Goal: Information Seeking & Learning: Learn about a topic

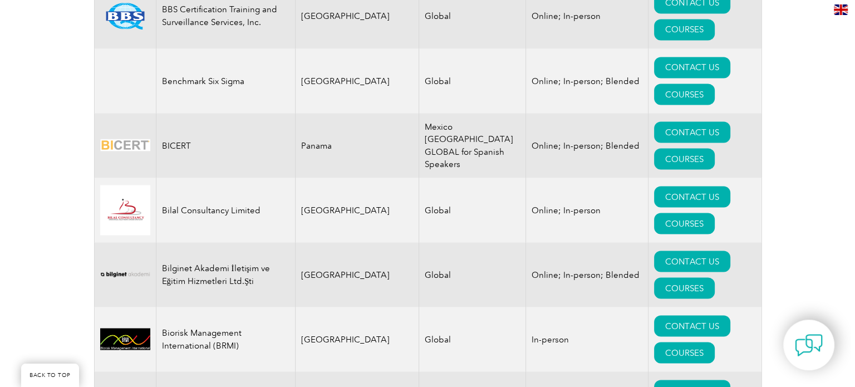
scroll to position [2041, 0]
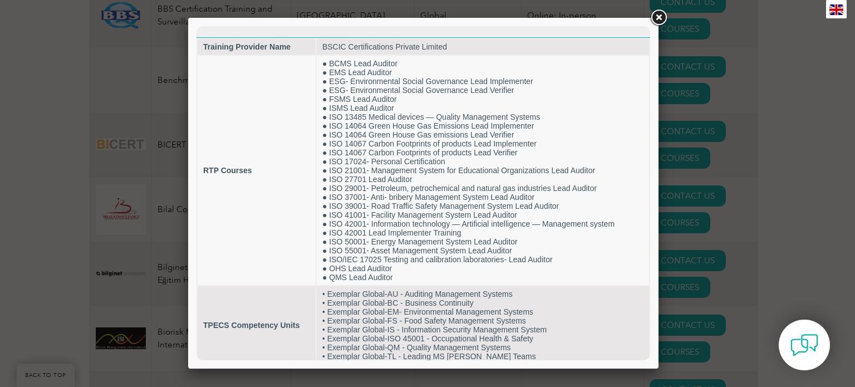
scroll to position [0, 0]
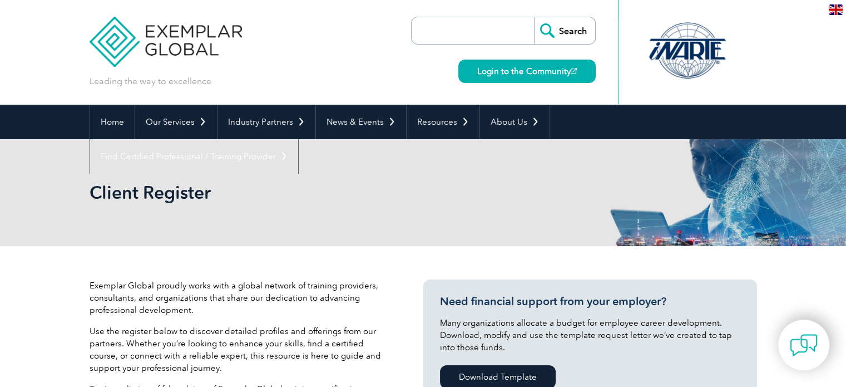
click at [195, 37] on img at bounding box center [166, 33] width 153 height 67
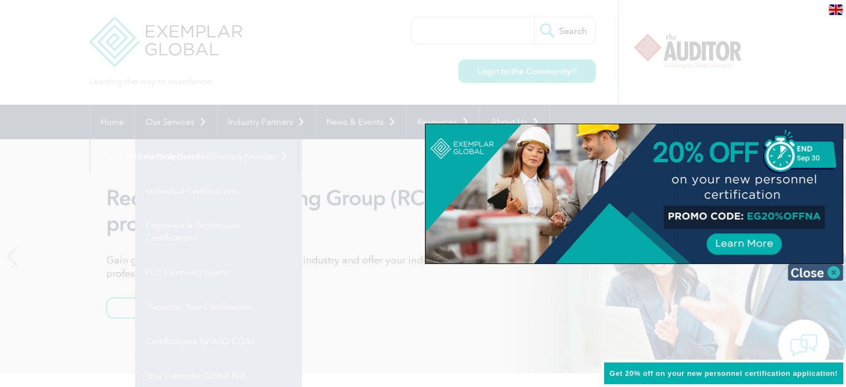
click at [811, 273] on img at bounding box center [816, 272] width 56 height 17
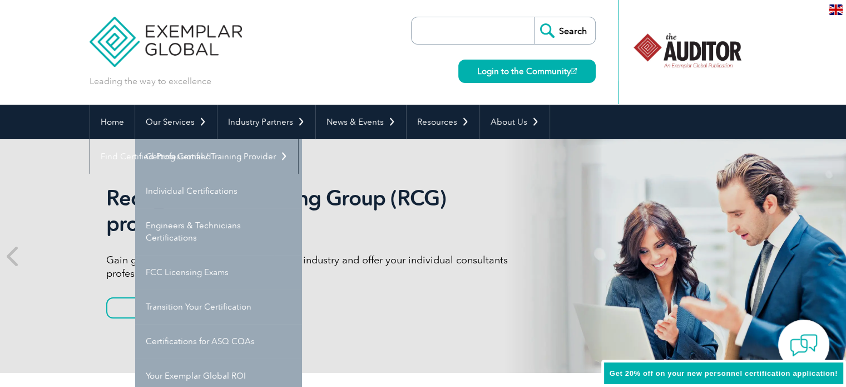
click at [472, 21] on input "search" at bounding box center [475, 30] width 117 height 27
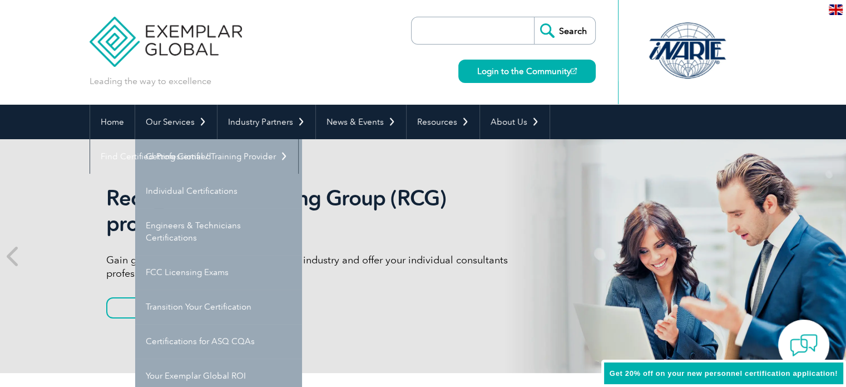
type input "iso 22000:2018 lead food safety auditor course"
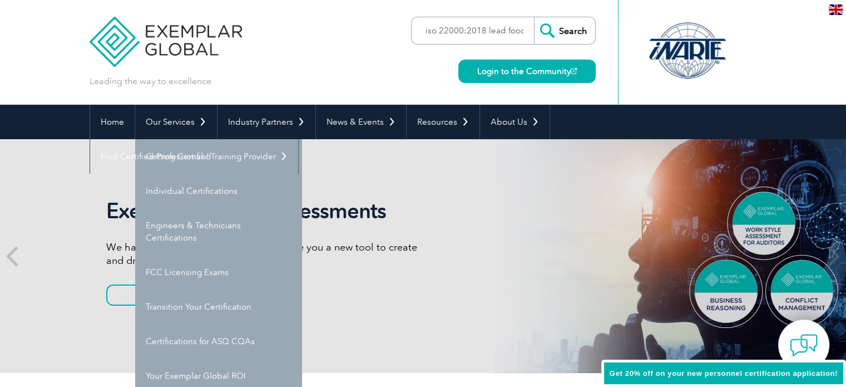
click at [572, 30] on input "Search" at bounding box center [564, 30] width 61 height 27
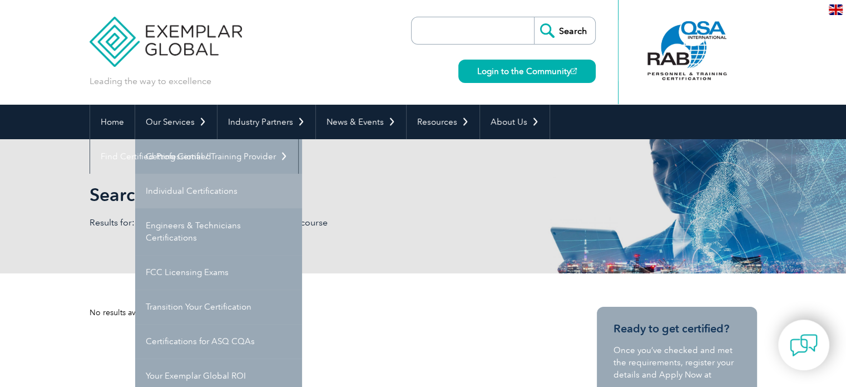
click at [170, 184] on link "Individual Certifications" at bounding box center [218, 191] width 167 height 35
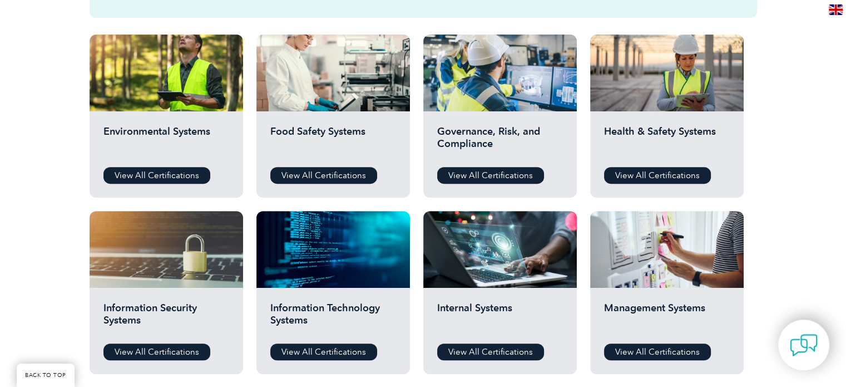
scroll to position [387, 0]
click at [316, 170] on link "View All Certifications" at bounding box center [323, 175] width 107 height 17
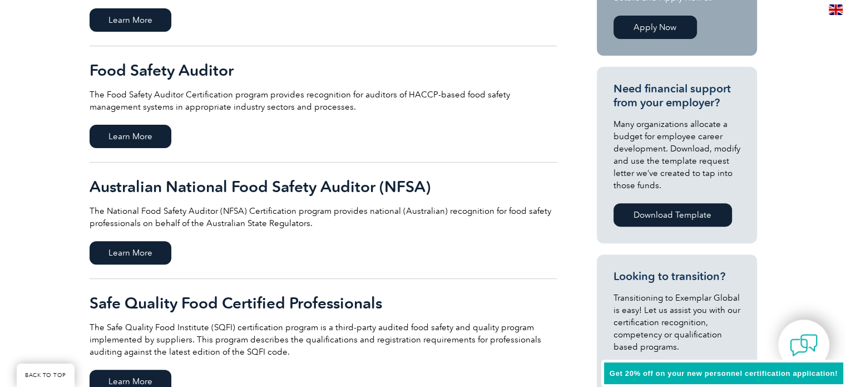
scroll to position [354, 0]
click at [148, 137] on span "Learn More" at bounding box center [131, 135] width 82 height 23
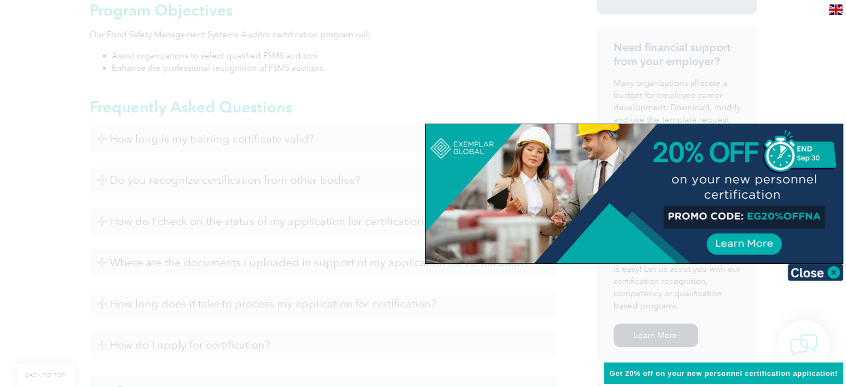
scroll to position [474, 0]
click at [807, 275] on img at bounding box center [816, 272] width 56 height 17
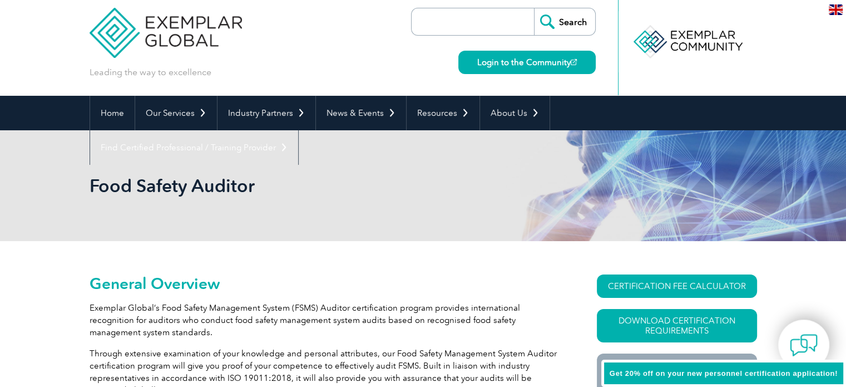
scroll to position [0, 0]
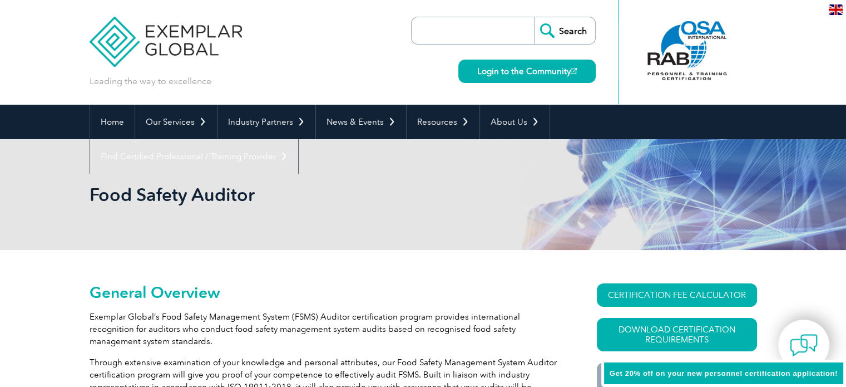
click at [65, 213] on div "Food Safety Auditor" at bounding box center [423, 194] width 846 height 111
